Goal: Transaction & Acquisition: Purchase product/service

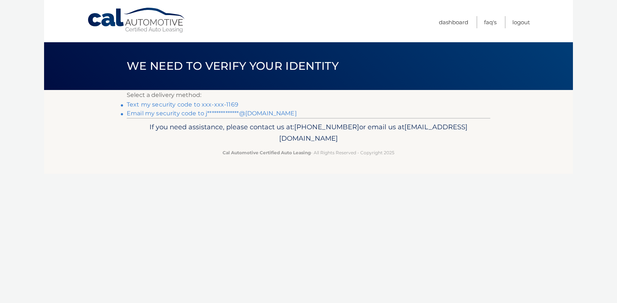
click at [206, 105] on link "Text my security code to xxx-xxx-1169" at bounding box center [183, 104] width 112 height 7
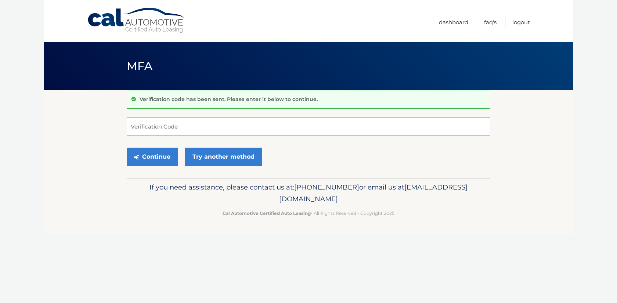
click at [172, 130] on input "Verification Code" at bounding box center [308, 126] width 363 height 18
type input "692997"
click at [152, 156] on button "Continue" at bounding box center [152, 157] width 51 height 18
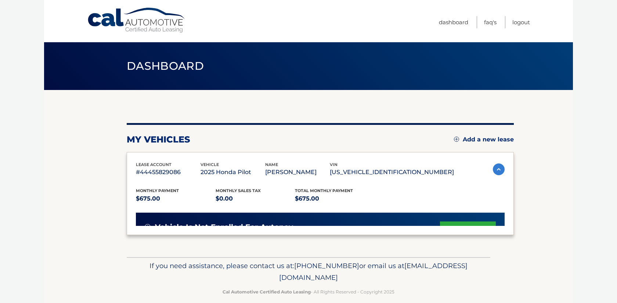
click at [157, 161] on div "lease account #44455829086" at bounding box center [168, 169] width 65 height 17
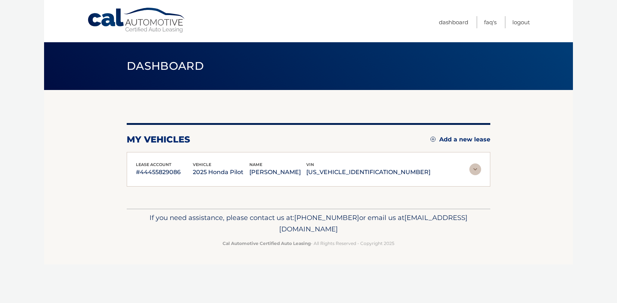
click at [475, 168] on img at bounding box center [475, 169] width 12 height 12
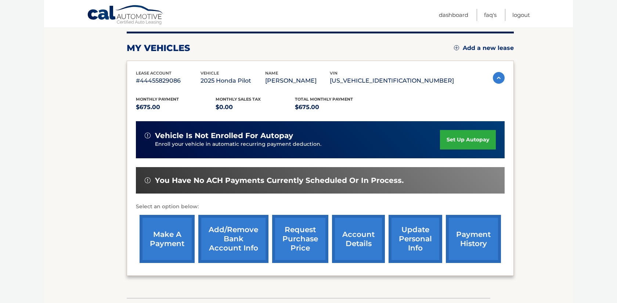
scroll to position [92, 0]
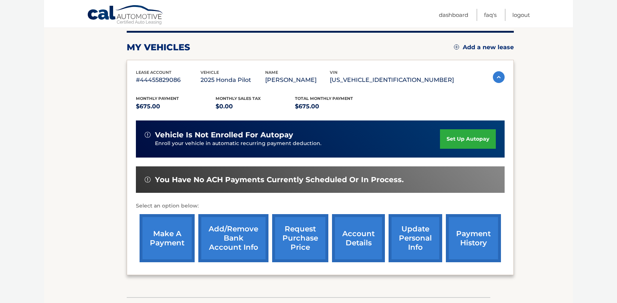
click at [169, 234] on link "make a payment" at bounding box center [167, 238] width 55 height 48
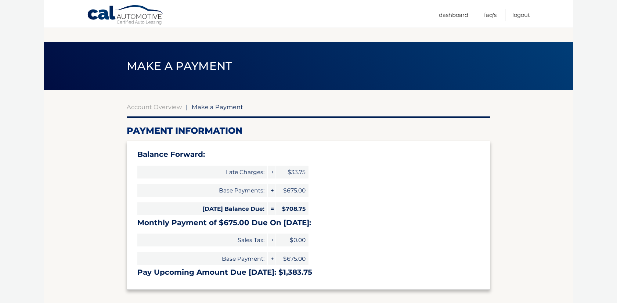
select select "ZTU2N2ExMTEtNThiMi00MmMyLWFmODctZTAyZGQwNzJkY2Vl"
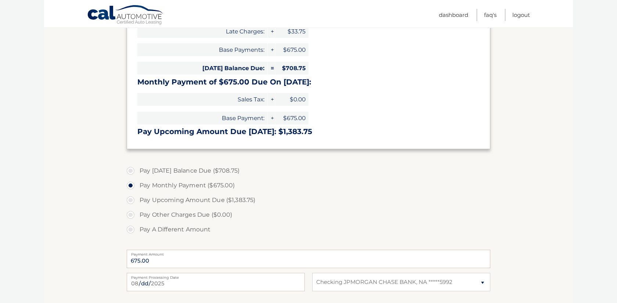
scroll to position [141, 0]
click at [130, 167] on label "Pay Today's Balance Due ($708.75)" at bounding box center [308, 170] width 363 height 15
click at [130, 167] on input "Pay Today's Balance Due ($708.75)" at bounding box center [133, 169] width 7 height 12
radio input "true"
type input "708.75"
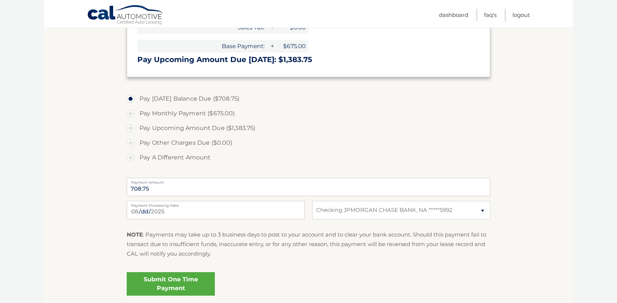
scroll to position [217, 0]
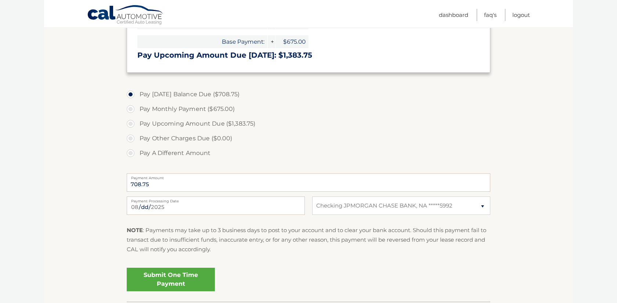
click at [164, 282] on link "Submit One Time Payment" at bounding box center [171, 279] width 88 height 23
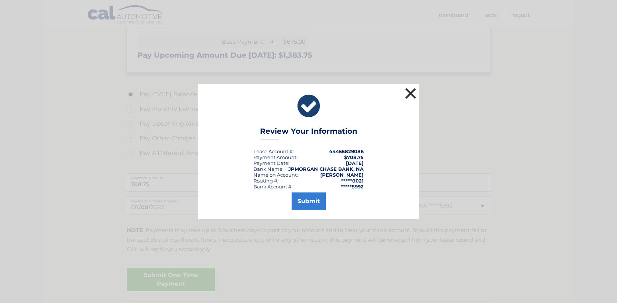
click at [409, 95] on button "×" at bounding box center [410, 93] width 15 height 15
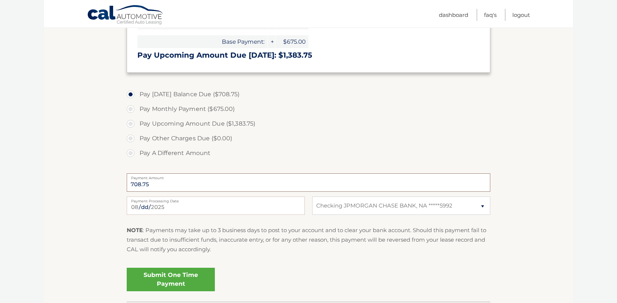
click at [219, 181] on input "708.75" at bounding box center [308, 182] width 363 height 18
click at [135, 109] on label "Pay Monthly Payment ($675.00)" at bounding box center [308, 109] width 363 height 15
click at [135, 109] on input "Pay Monthly Payment ($675.00)" at bounding box center [133, 108] width 7 height 12
radio input "true"
type input "675.00"
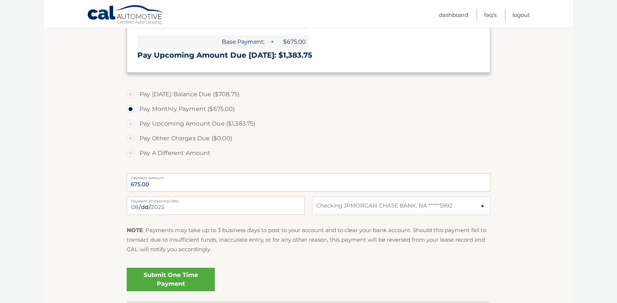
click at [183, 279] on link "Submit One Time Payment" at bounding box center [171, 279] width 88 height 23
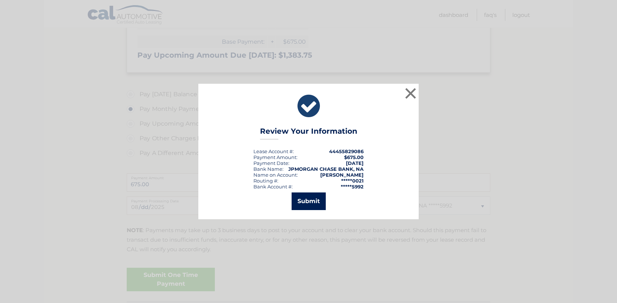
click at [312, 202] on button "Submit" at bounding box center [309, 201] width 34 height 18
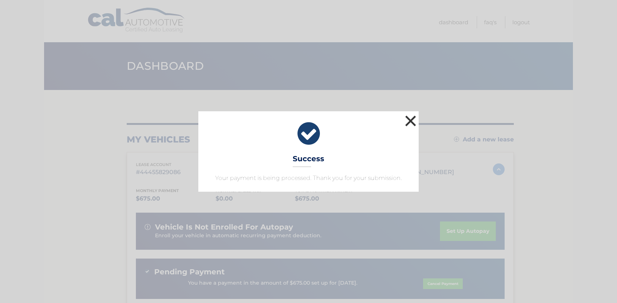
click at [411, 121] on button "×" at bounding box center [410, 120] width 15 height 15
